Goal: Check status

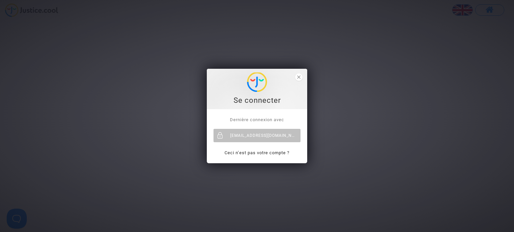
click at [268, 132] on div "neda.dobreva@skyrefund.com" at bounding box center [256, 135] width 87 height 13
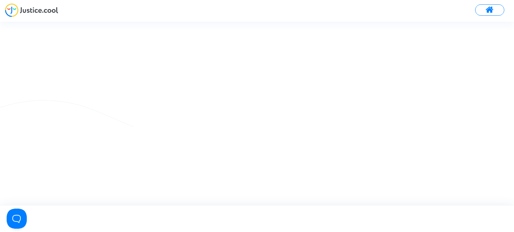
click at [479, 10] on button at bounding box center [489, 9] width 29 height 11
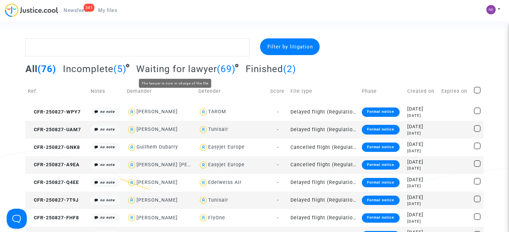
click at [191, 64] on span "Waiting for lawyer" at bounding box center [176, 69] width 81 height 11
